Goal: Navigation & Orientation: Find specific page/section

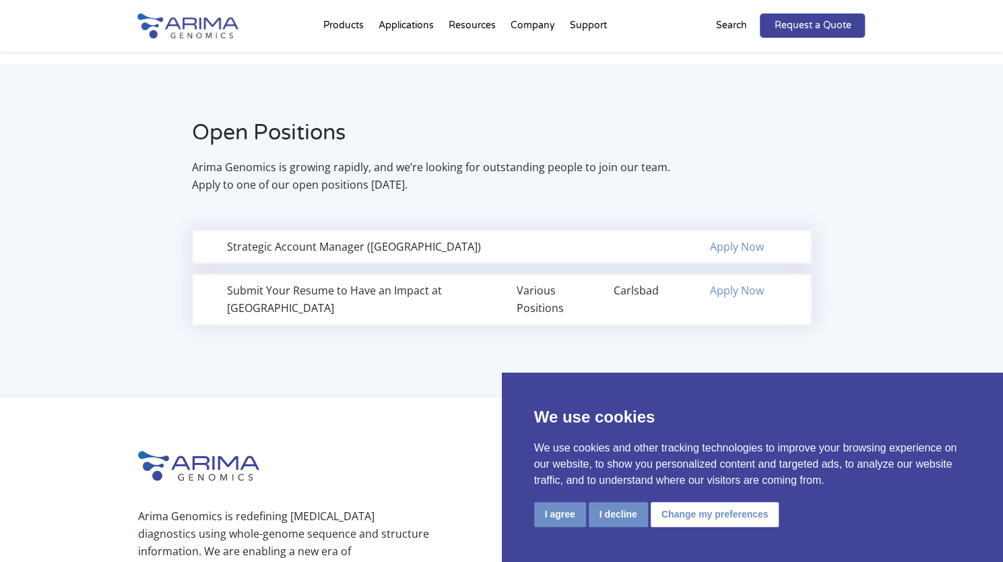
scroll to position [875, 0]
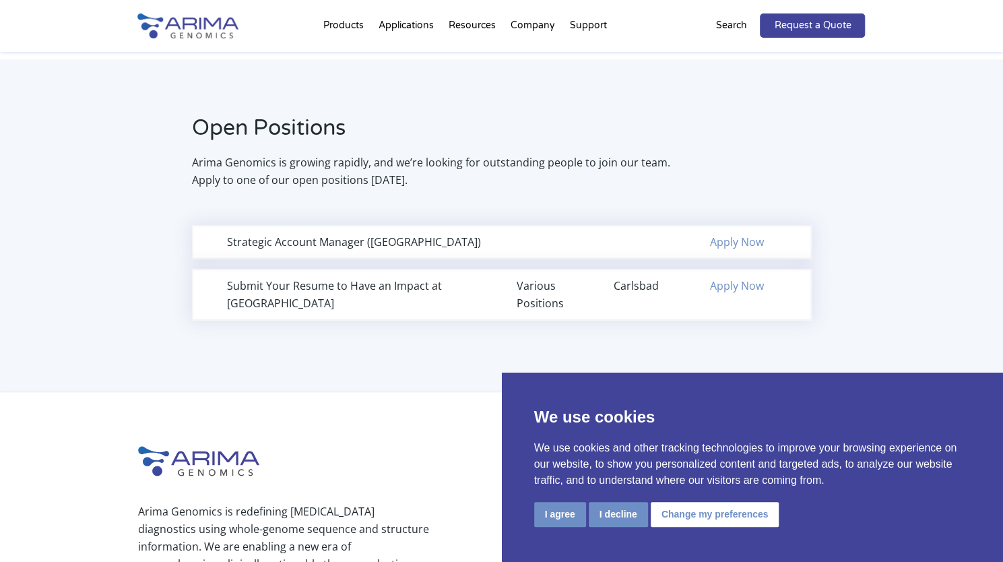
click at [327, 476] on div "Arima Genomics is redefining [MEDICAL_DATA] diagnostics using whole-genome sequ…" at bounding box center [380, 542] width 485 height 133
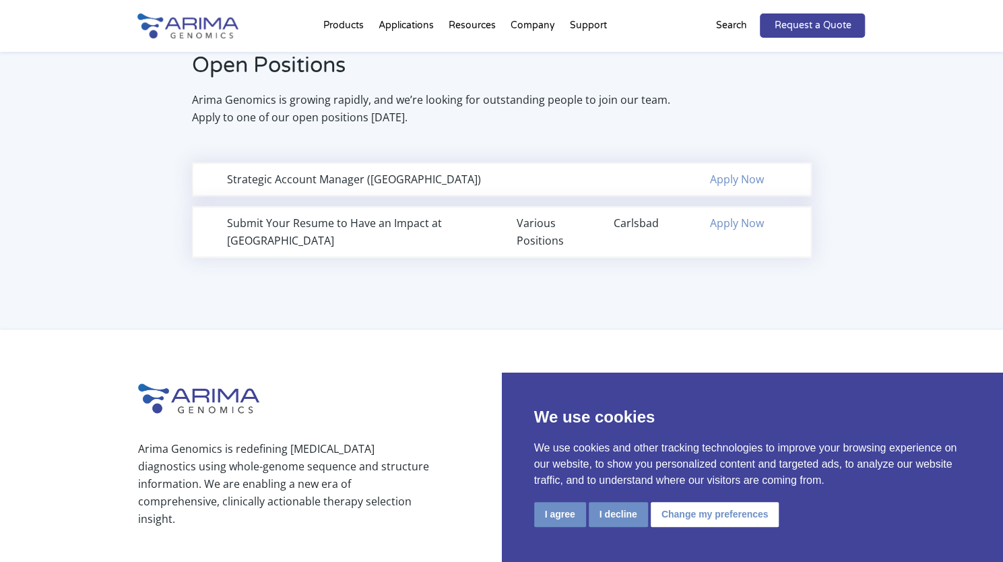
scroll to position [886, 0]
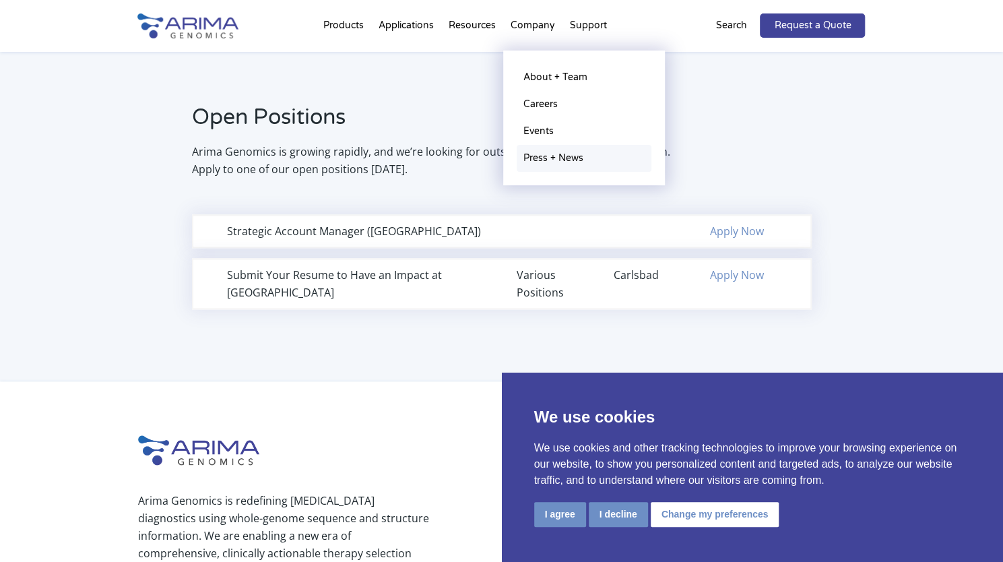
click at [556, 158] on link "Press + News" at bounding box center [584, 158] width 135 height 27
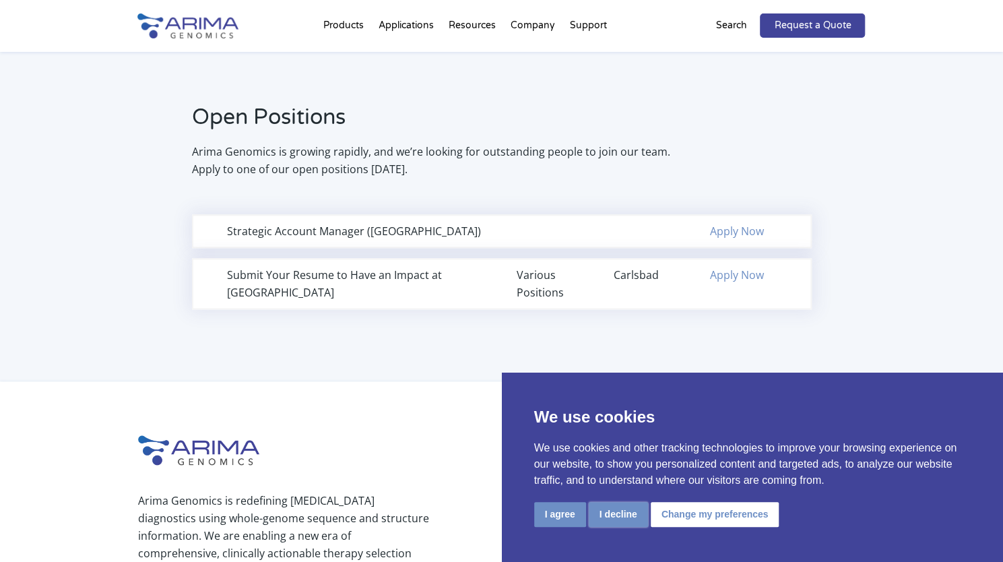
click at [612, 513] on button "I decline" at bounding box center [618, 514] width 59 height 25
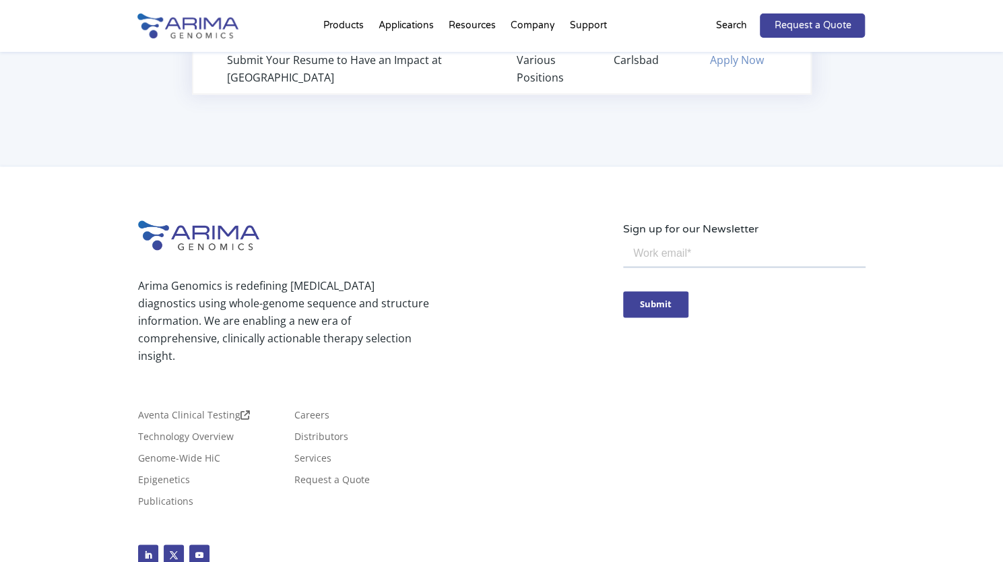
scroll to position [1109, 0]
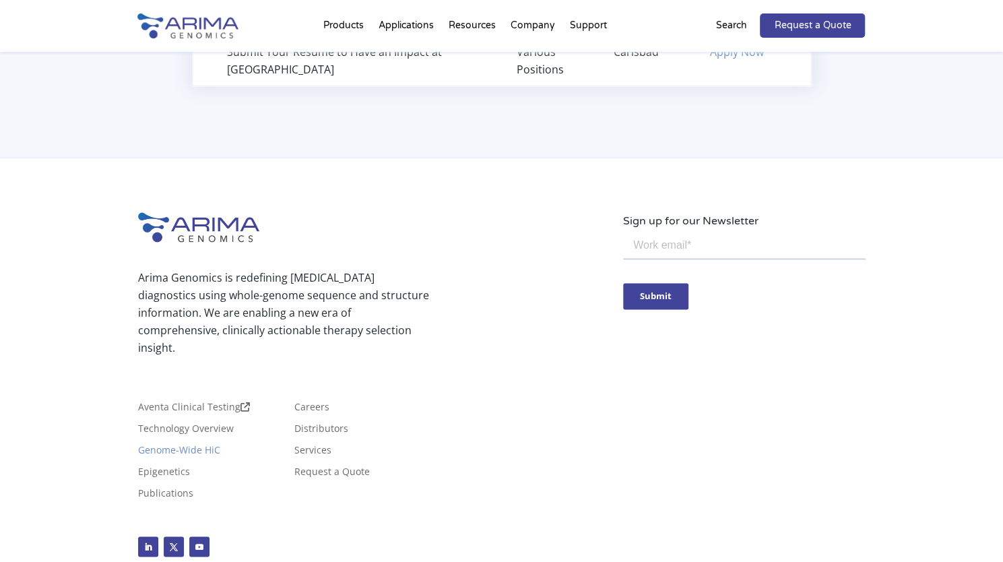
click at [205, 445] on link "Genome-Wide HiC" at bounding box center [179, 452] width 82 height 15
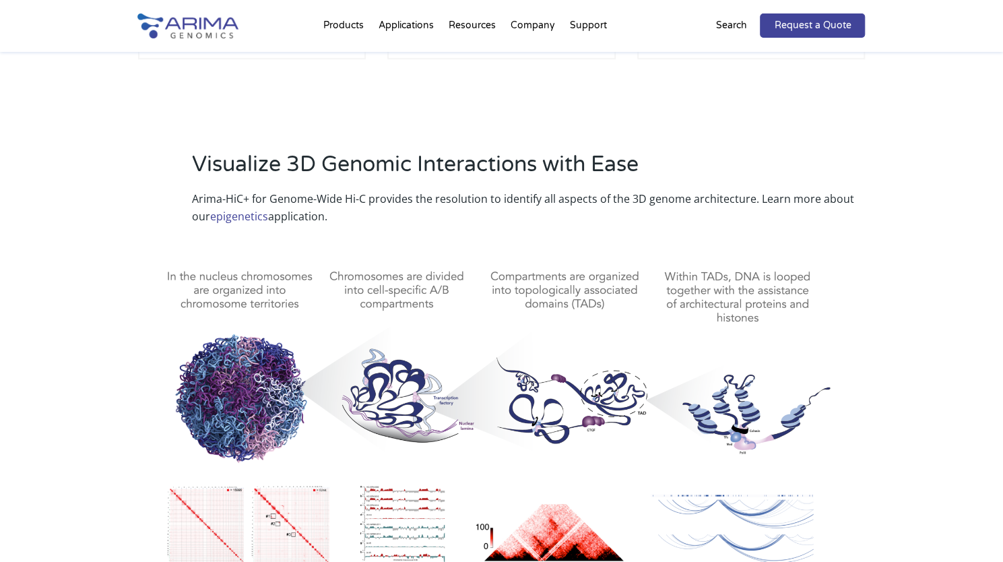
scroll to position [549, 0]
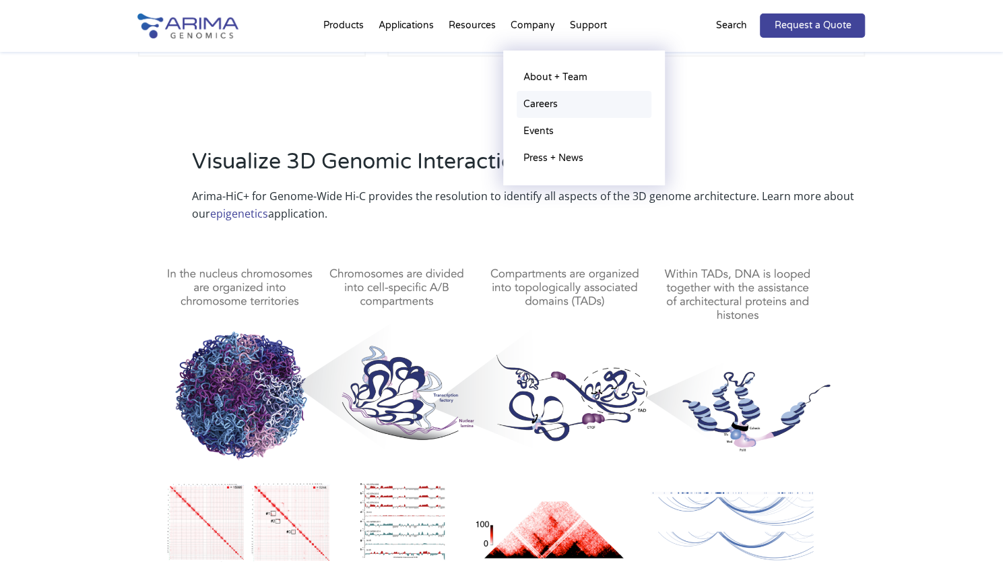
click at [542, 104] on link "Careers" at bounding box center [584, 104] width 135 height 27
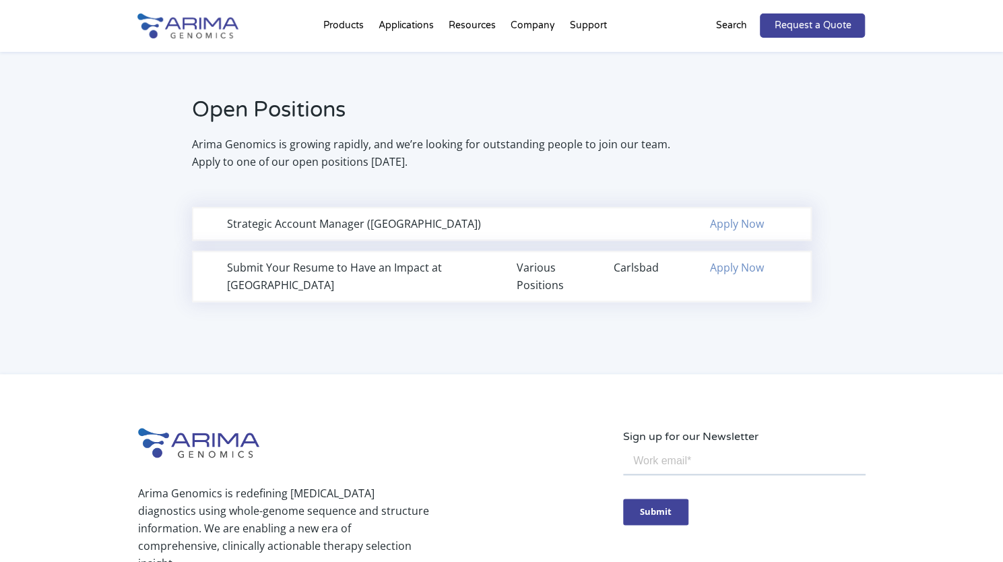
scroll to position [869, 0]
